Goal: Task Accomplishment & Management: Manage account settings

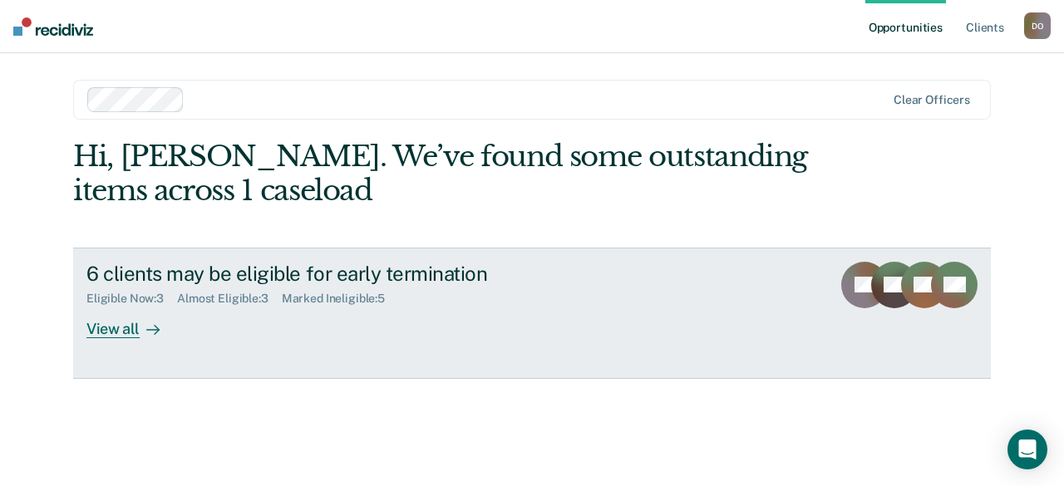
click at [115, 329] on div "View all" at bounding box center [132, 322] width 93 height 32
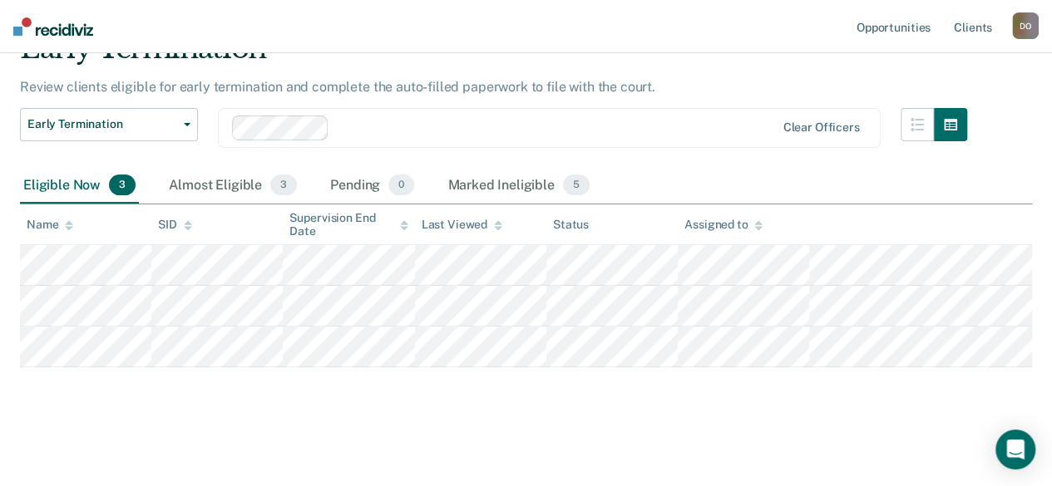
scroll to position [83, 0]
click at [241, 185] on div "Almost Eligible 3" at bounding box center [232, 186] width 135 height 37
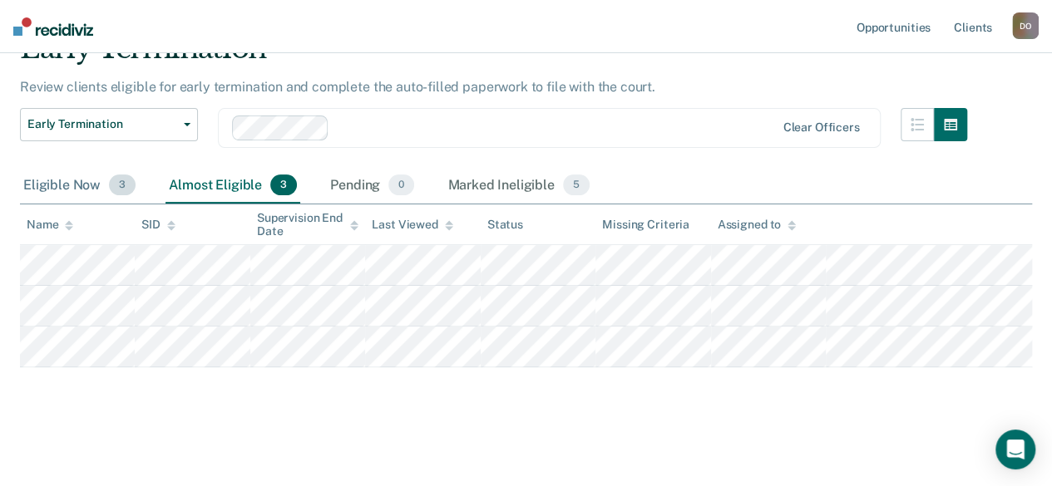
click at [55, 184] on div "Eligible Now 3" at bounding box center [79, 186] width 119 height 37
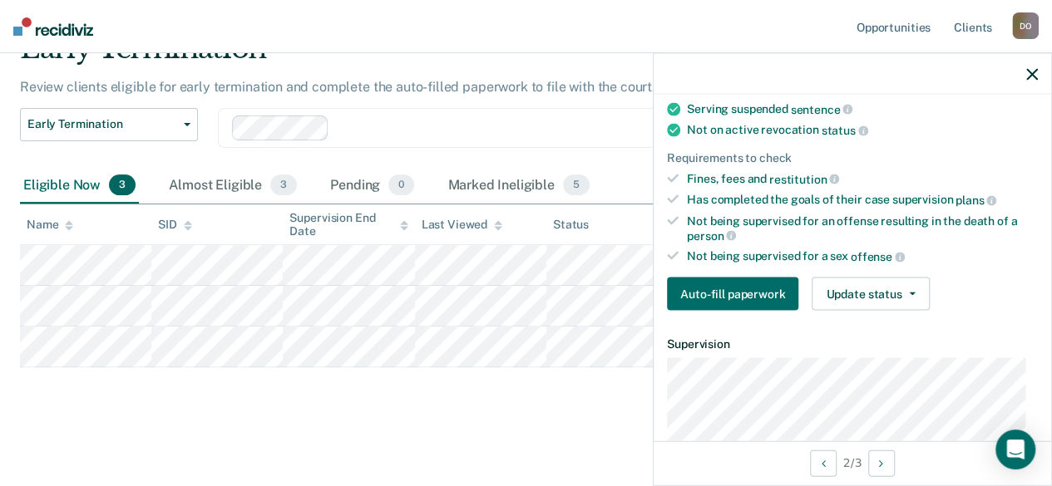
scroll to position [333, 0]
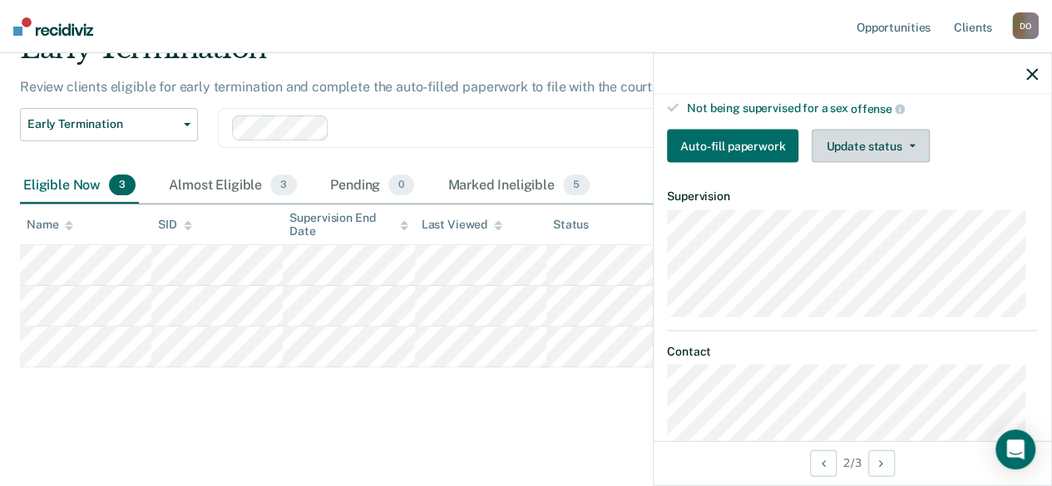
click at [873, 144] on button "Update status" at bounding box center [870, 146] width 117 height 33
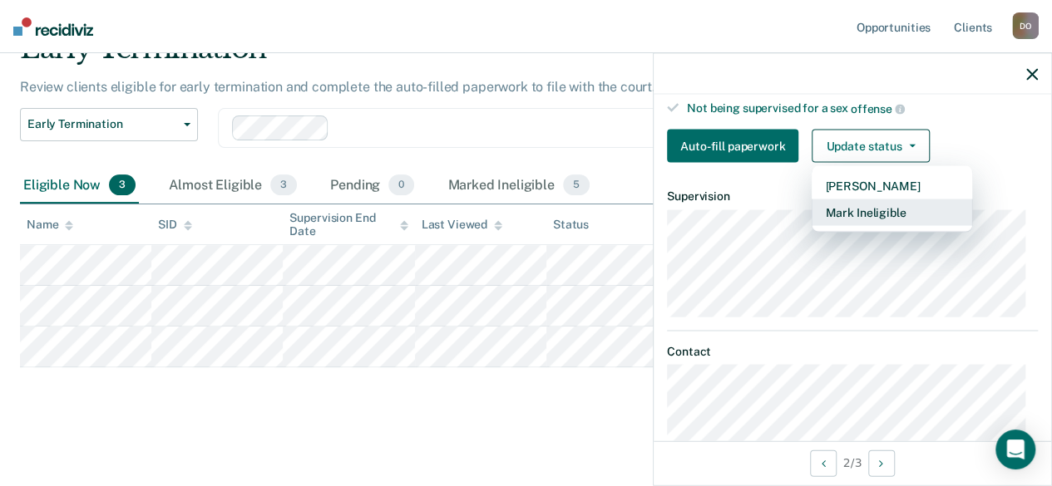
click at [884, 209] on button "Mark Ineligible" at bounding box center [892, 213] width 160 height 27
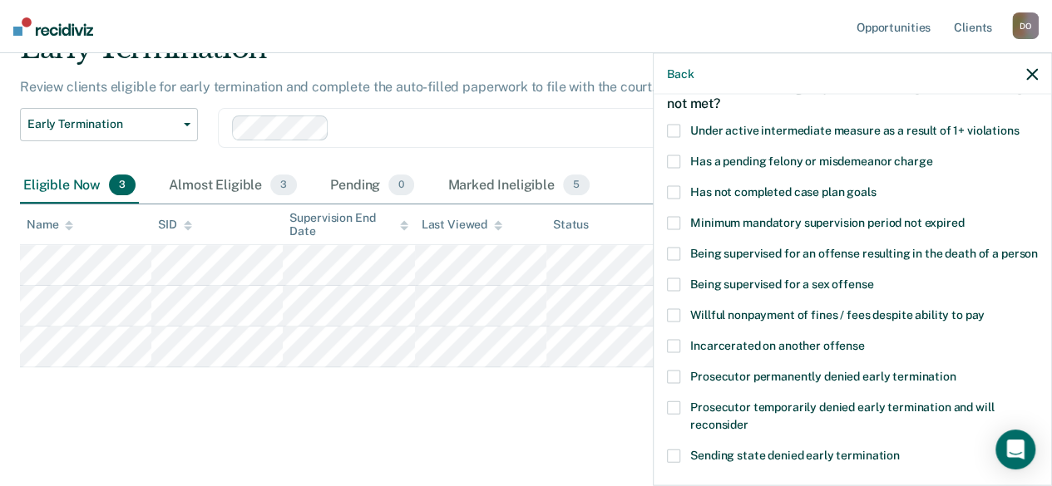
scroll to position [83, 0]
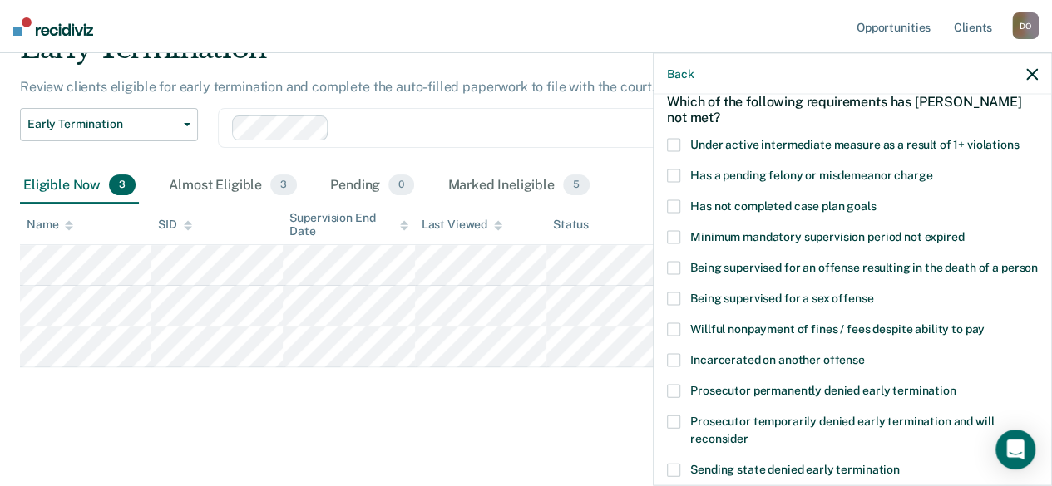
click at [674, 337] on span at bounding box center [673, 329] width 13 height 13
click at [985, 323] on input "Willful nonpayment of fines / fees despite ability to pay" at bounding box center [985, 323] width 0 height 0
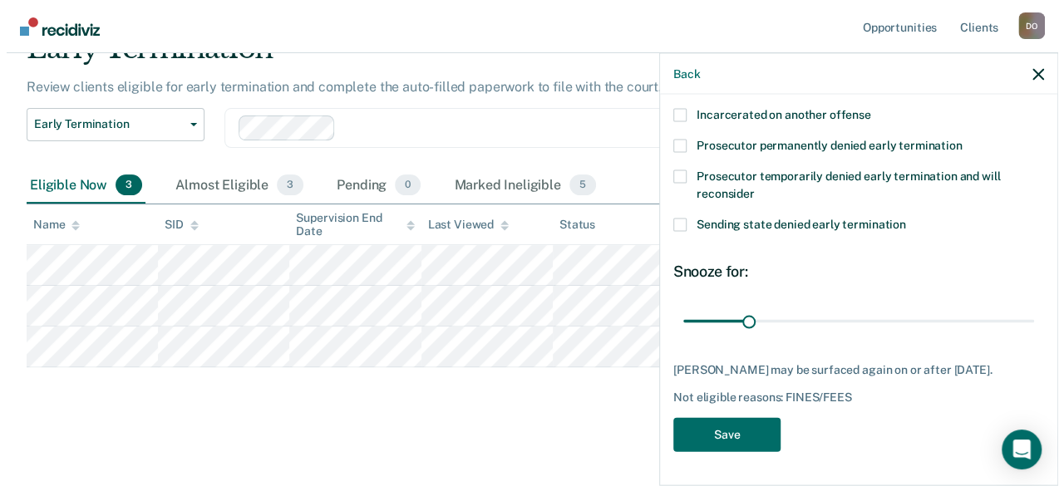
scroll to position [343, 0]
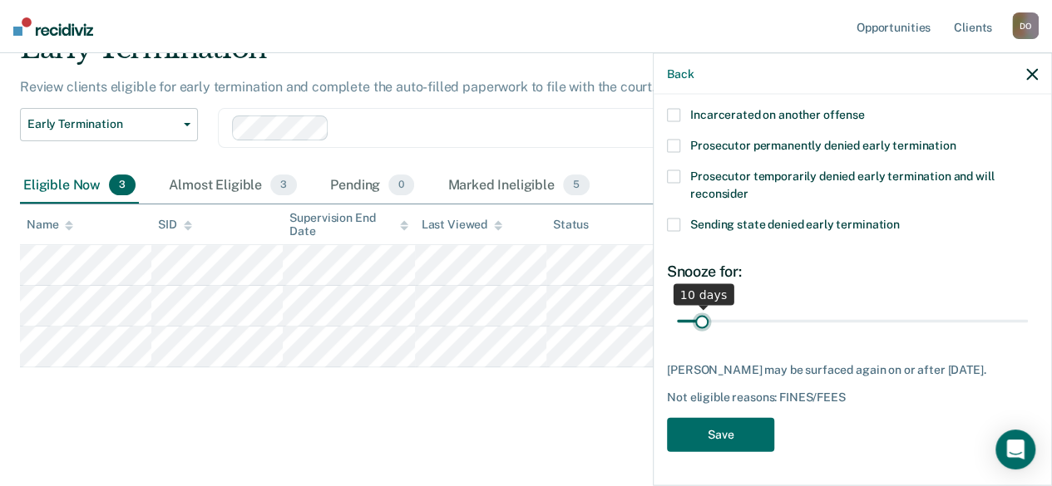
drag, startPoint x: 738, startPoint y: 324, endPoint x: 700, endPoint y: 328, distance: 38.4
type input "10"
click at [700, 328] on input "range" at bounding box center [852, 321] width 351 height 29
click at [769, 447] on button "Save" at bounding box center [720, 435] width 107 height 34
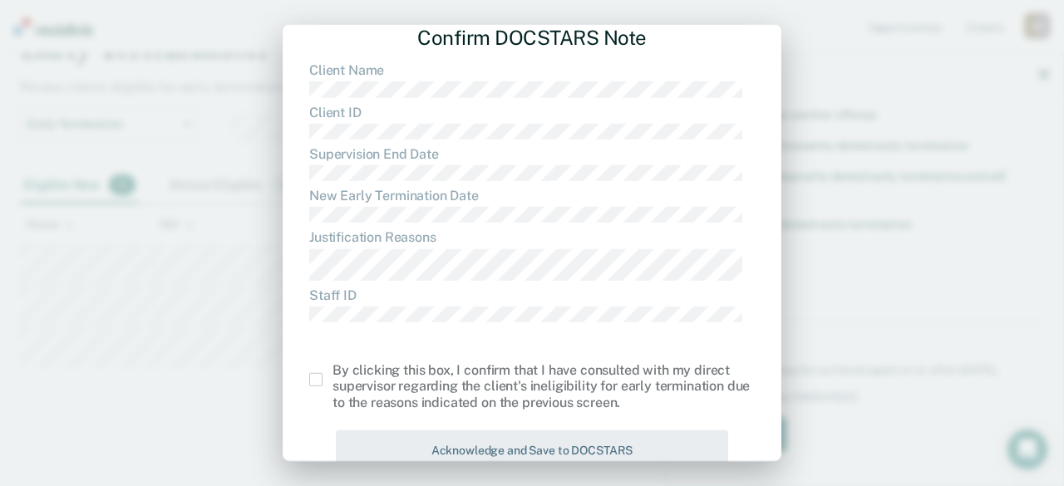
scroll to position [99, 0]
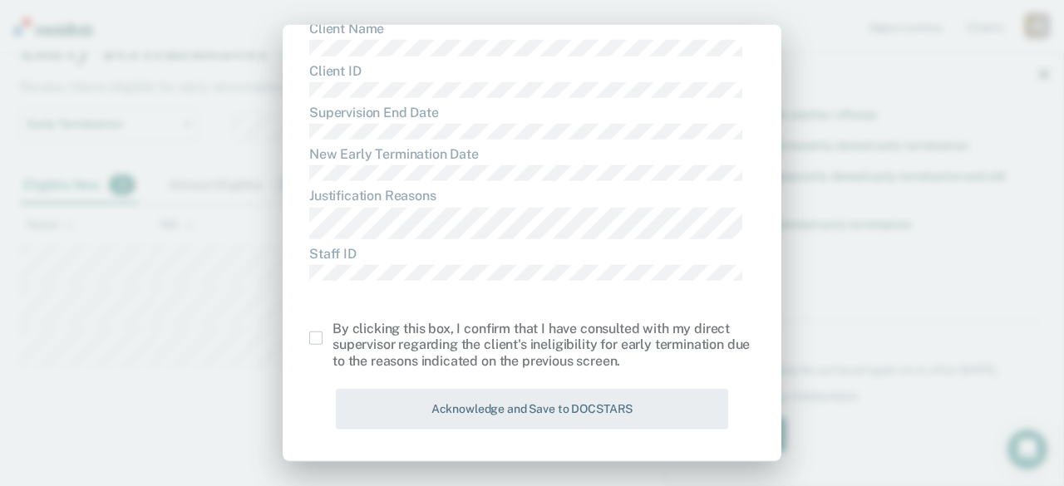
click at [316, 337] on span at bounding box center [315, 338] width 13 height 13
click at [333, 332] on input "checkbox" at bounding box center [333, 332] width 0 height 0
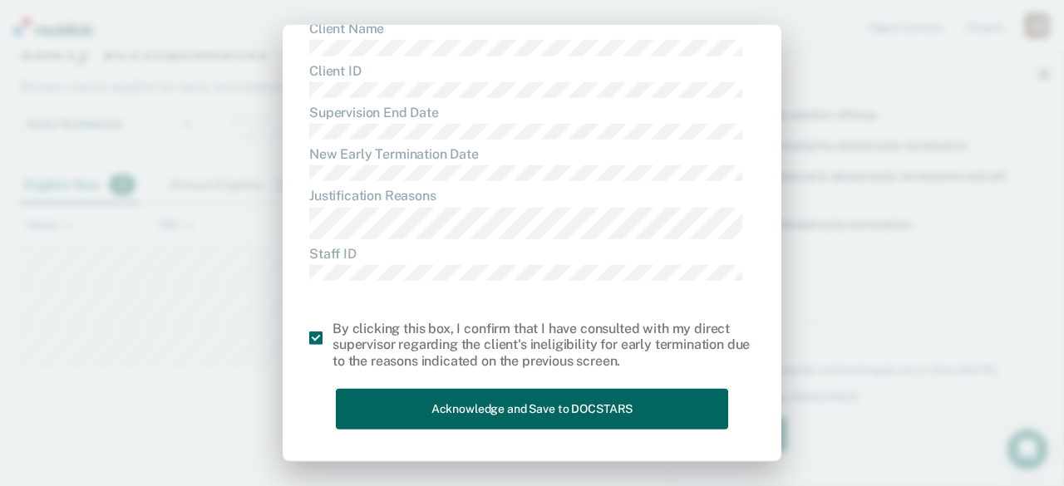
click at [553, 412] on button "Acknowledge and Save to DOCSTARS" at bounding box center [532, 409] width 393 height 41
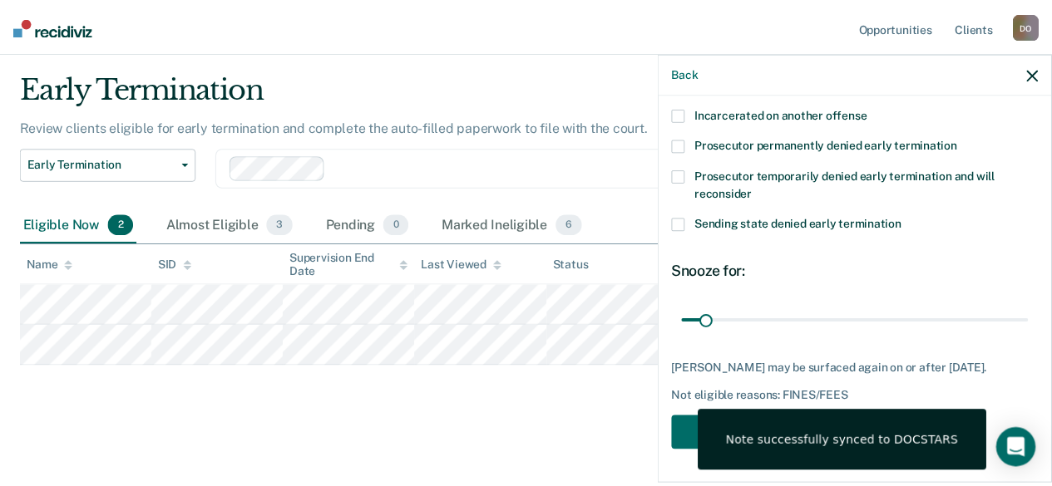
scroll to position [42, 0]
